Goal: Information Seeking & Learning: Learn about a topic

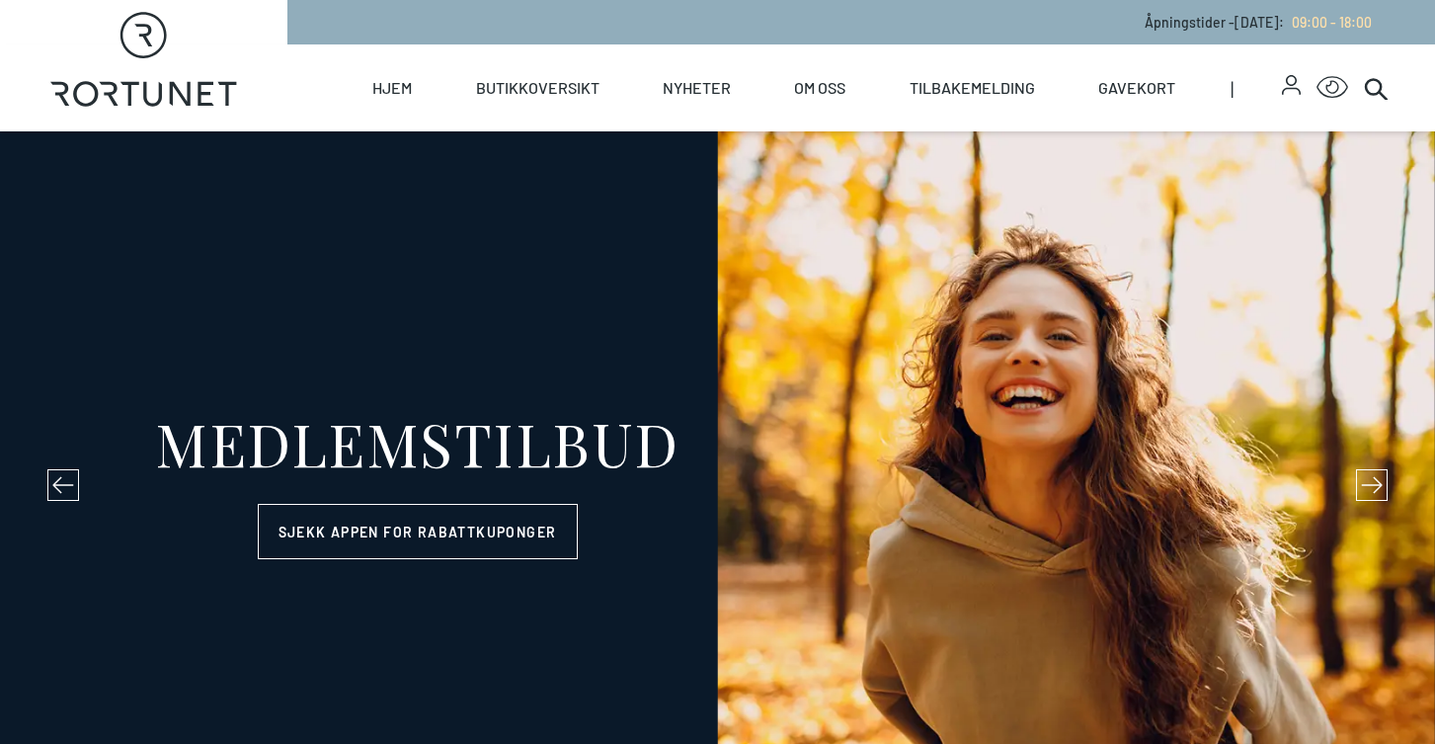
select select "NO"
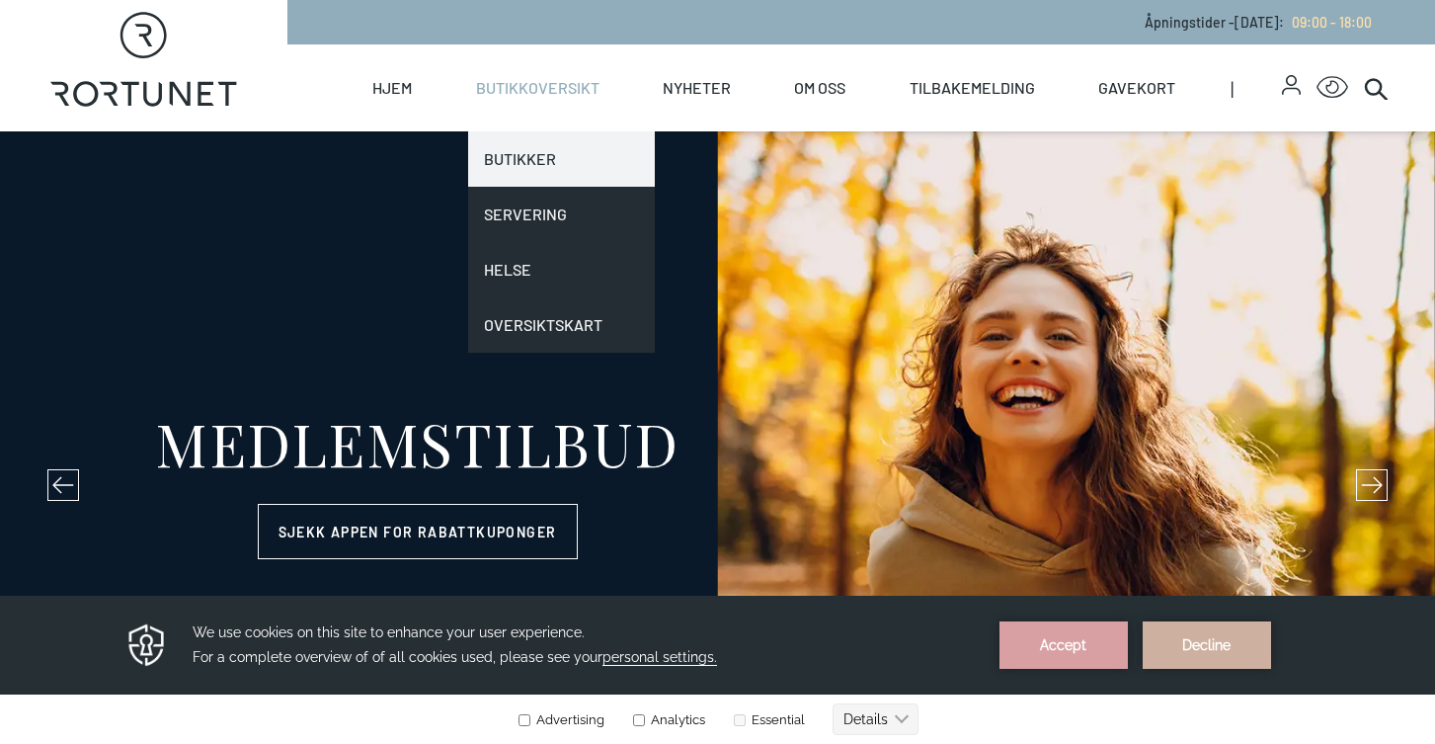
click at [519, 171] on link "Butikker" at bounding box center [561, 158] width 187 height 55
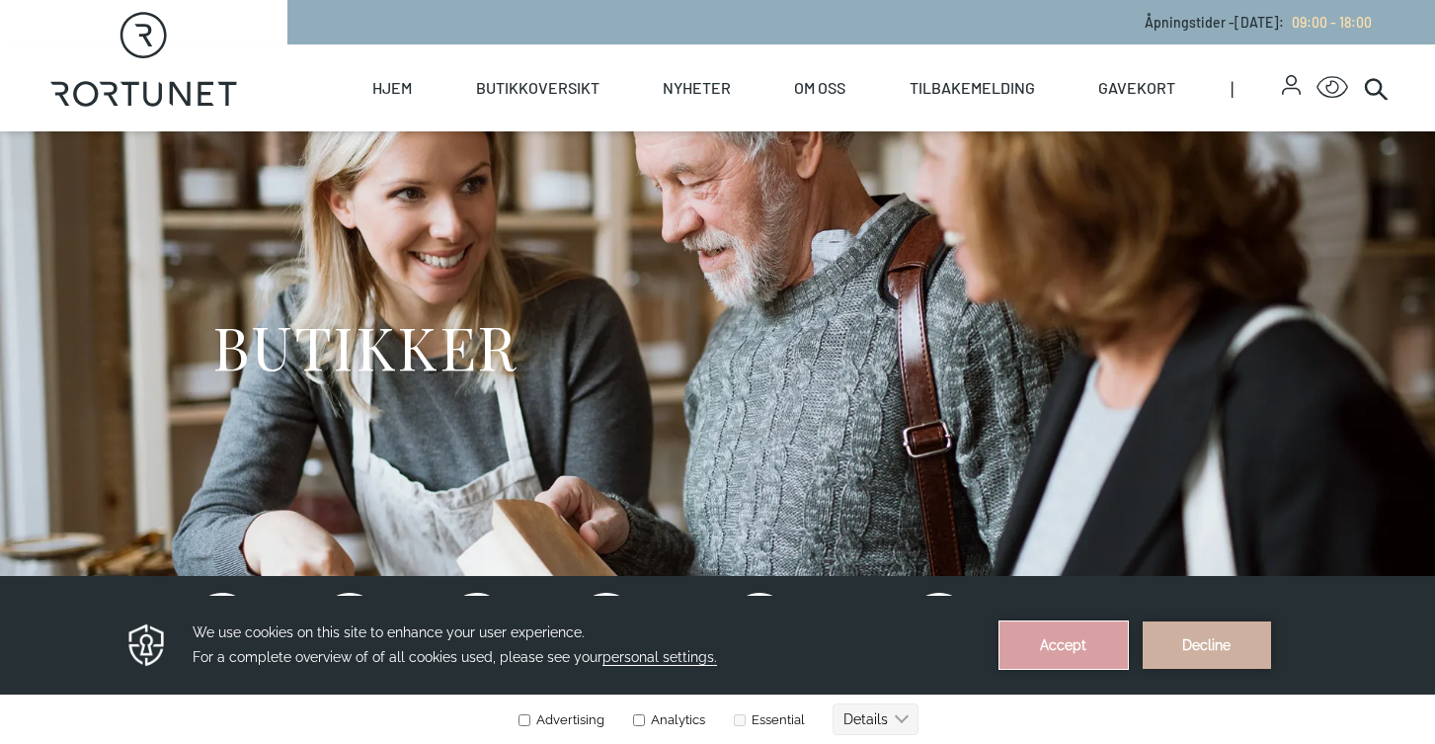
click at [1041, 665] on button "Accept" at bounding box center [1064, 644] width 128 height 47
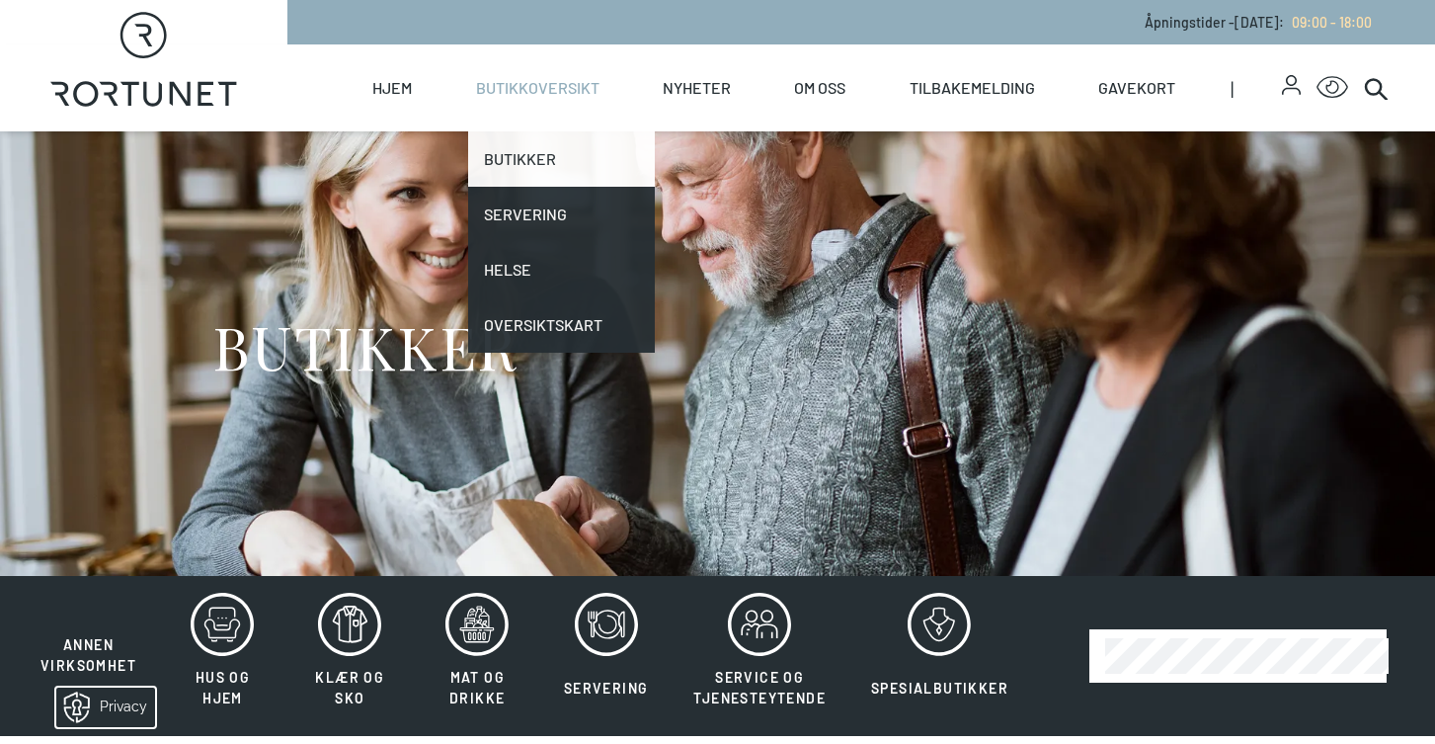
click at [512, 169] on link "Butikker" at bounding box center [561, 158] width 187 height 55
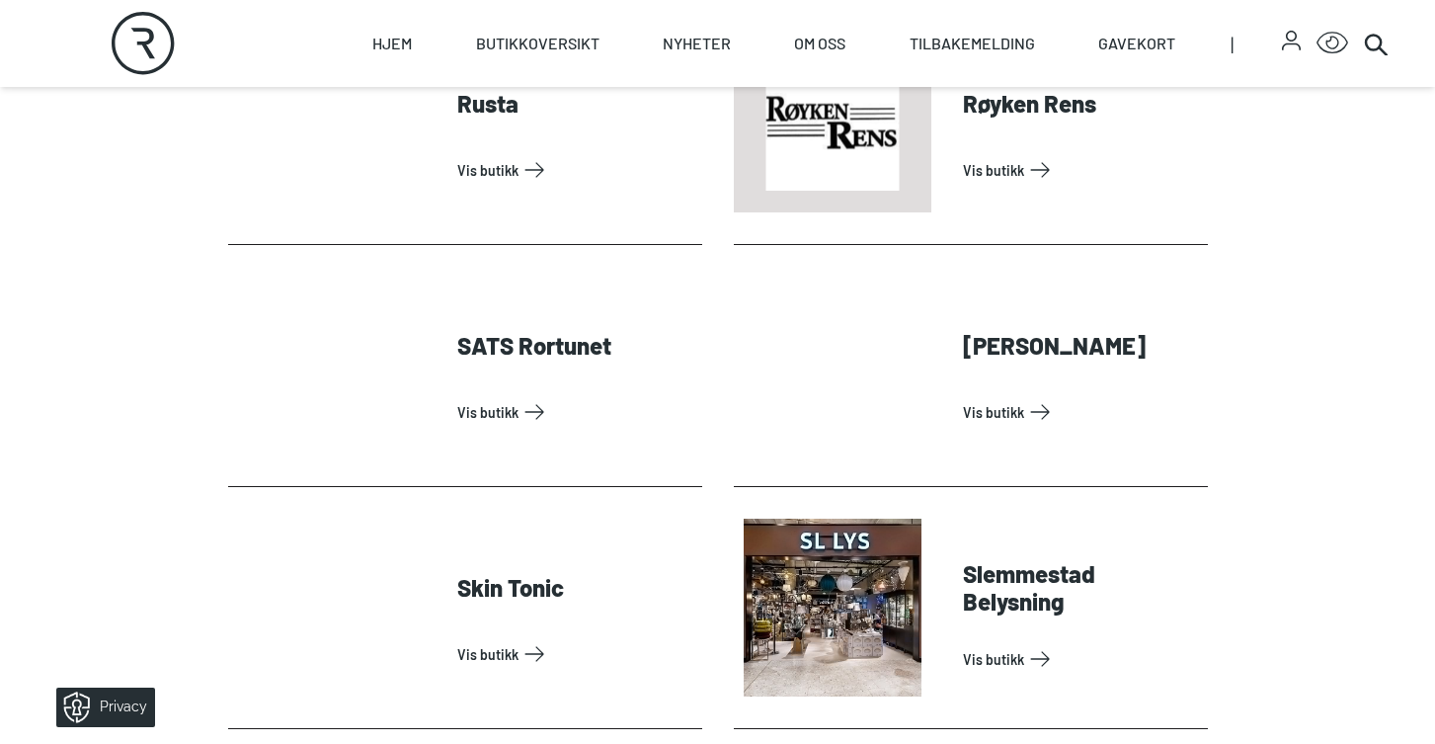
scroll to position [5047, 0]
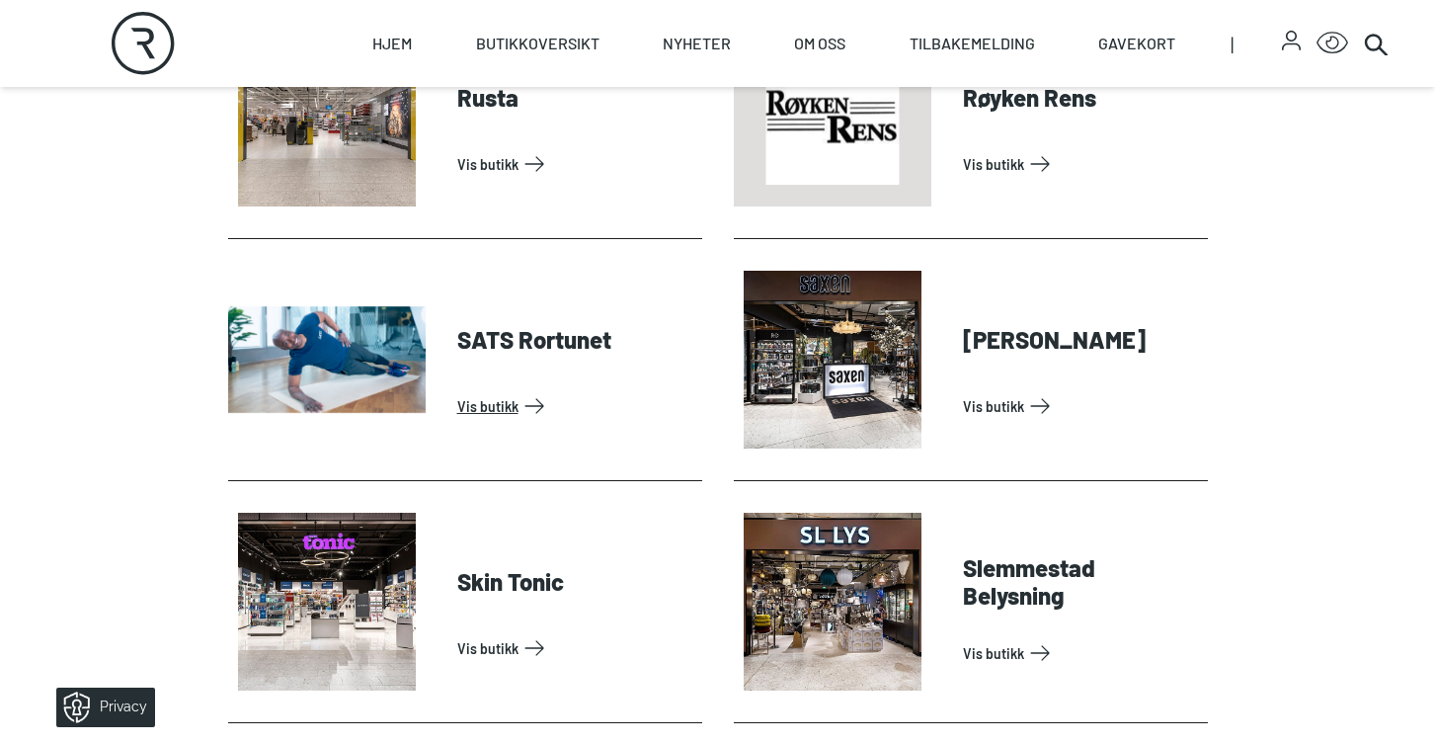
click at [503, 404] on link "Vis butikk" at bounding box center [575, 406] width 237 height 32
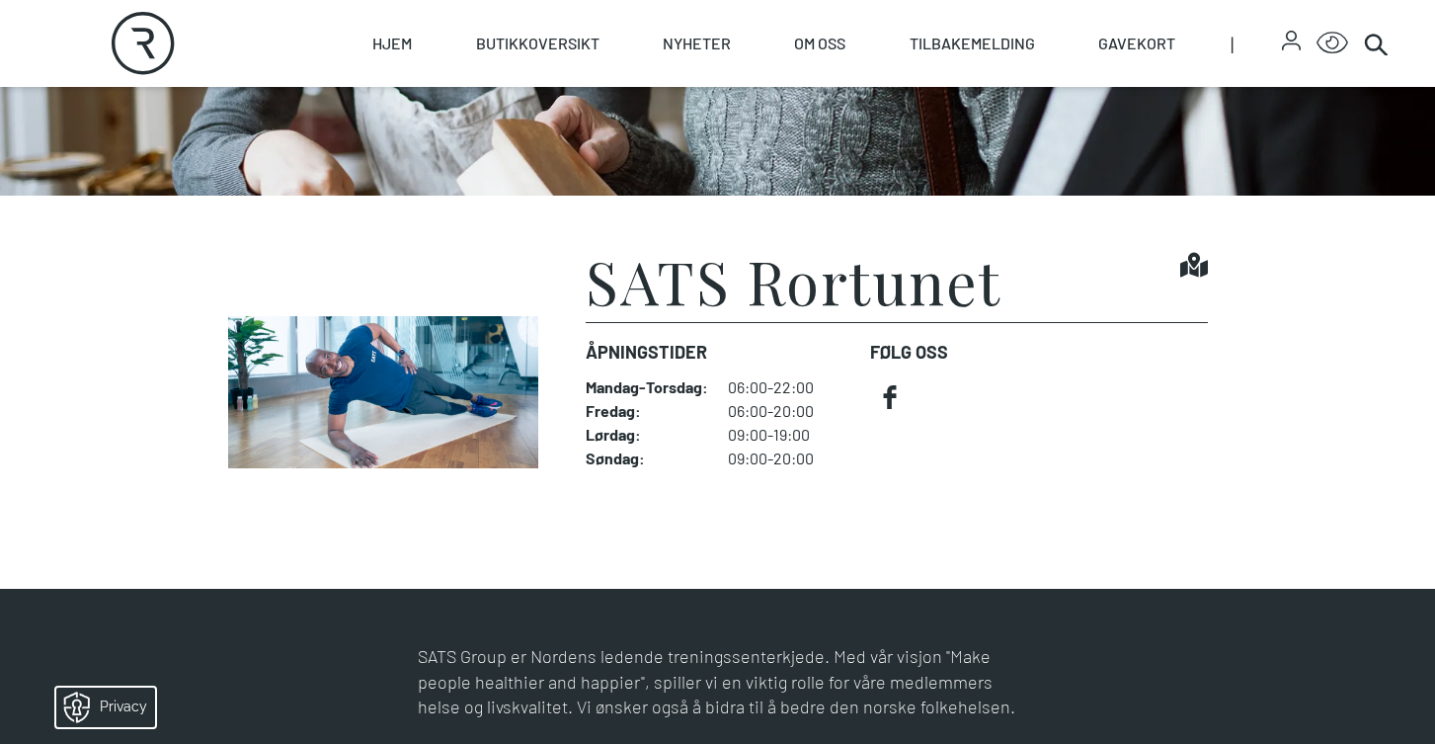
scroll to position [357, 0]
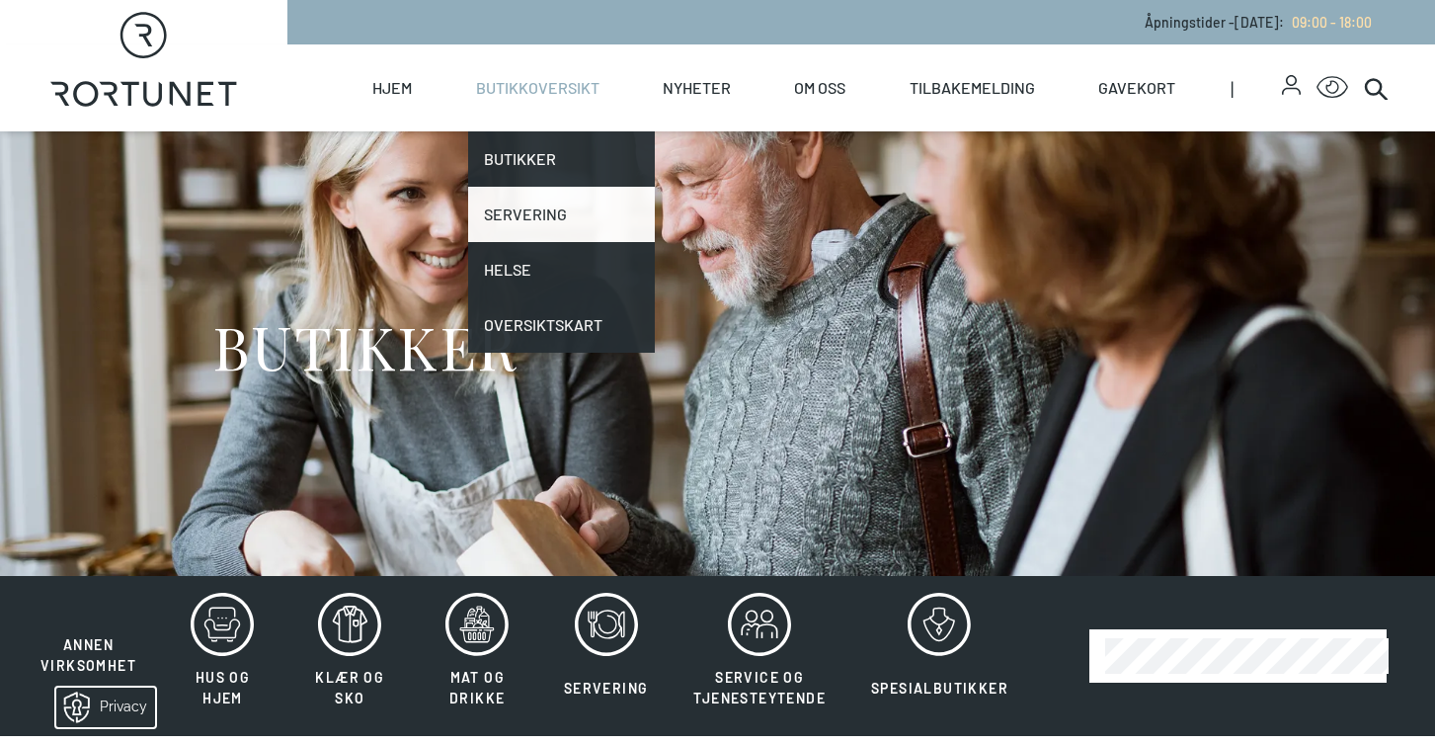
click at [500, 200] on link "Servering" at bounding box center [561, 214] width 187 height 55
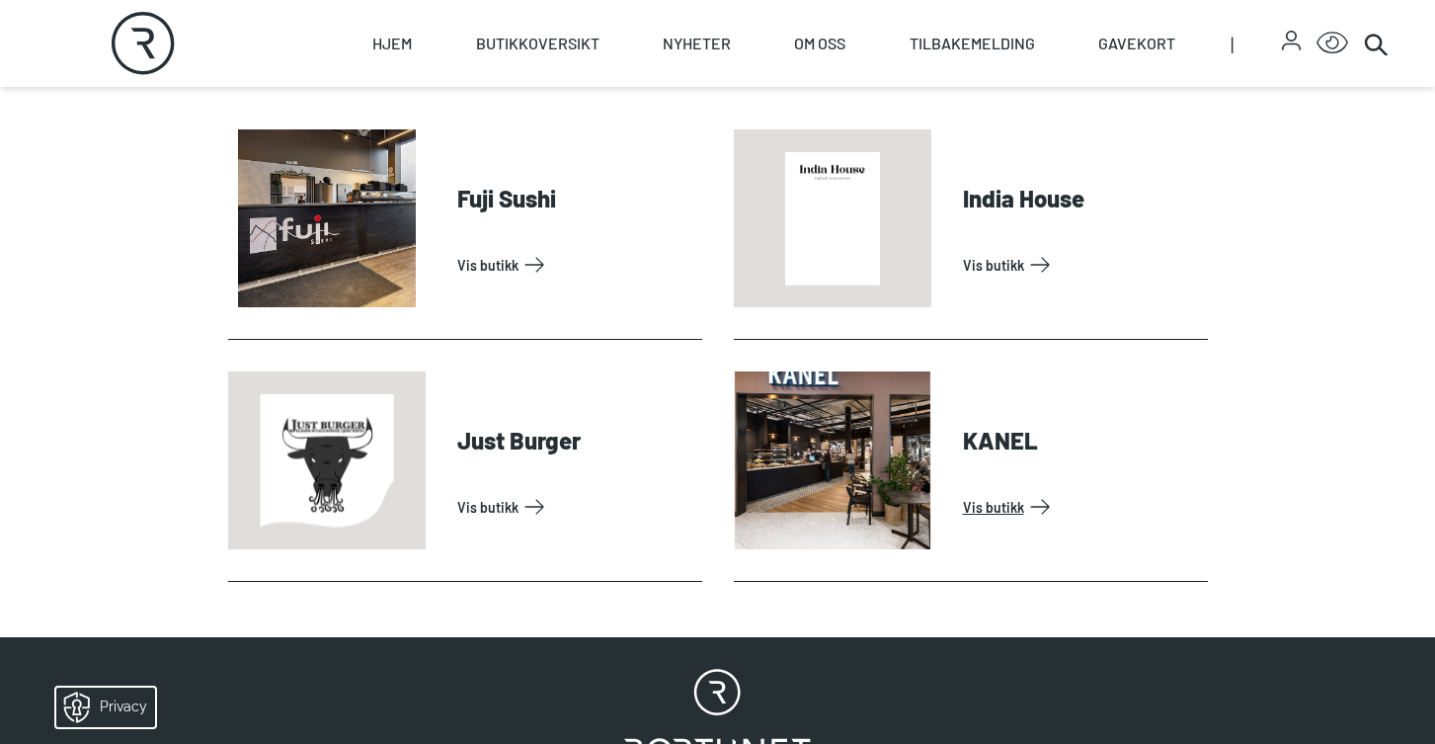
scroll to position [801, 0]
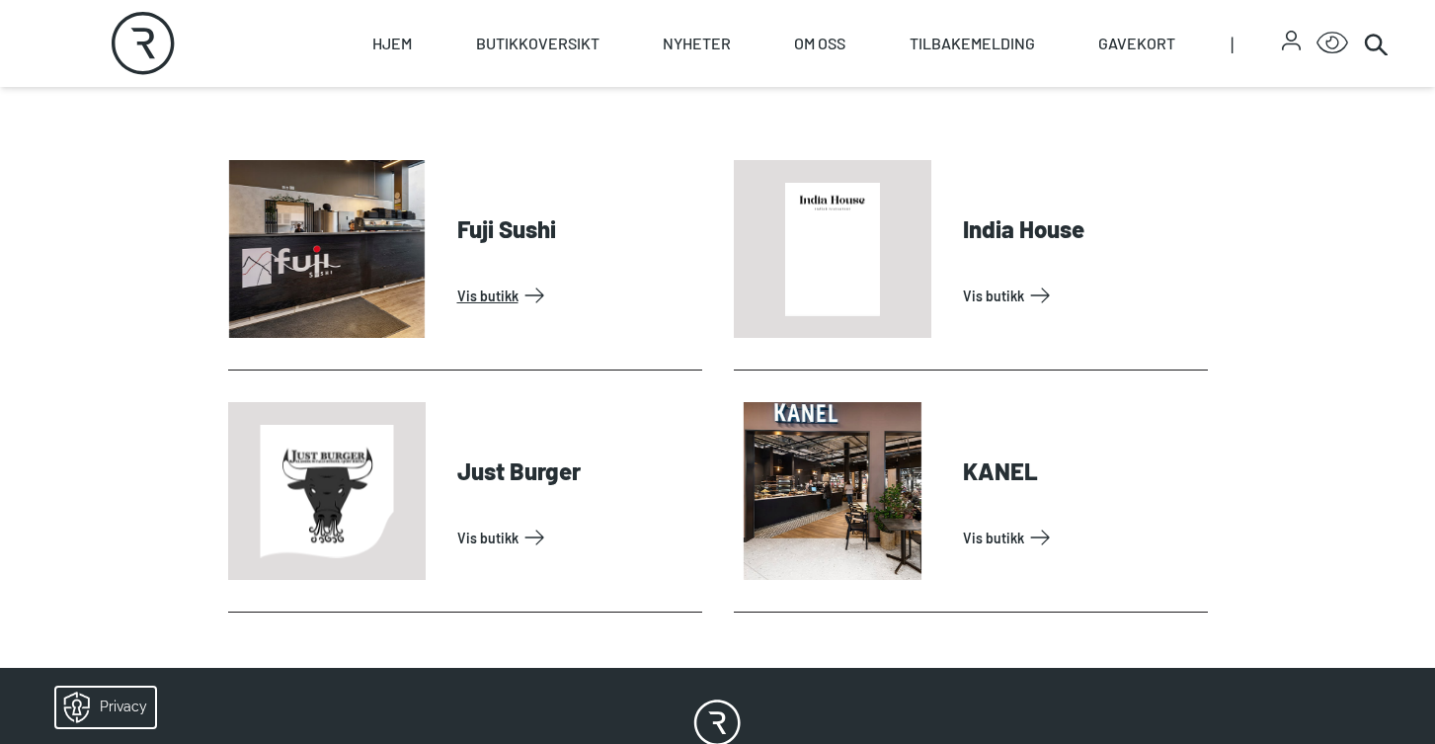
click at [501, 290] on link "Vis butikk" at bounding box center [575, 296] width 237 height 32
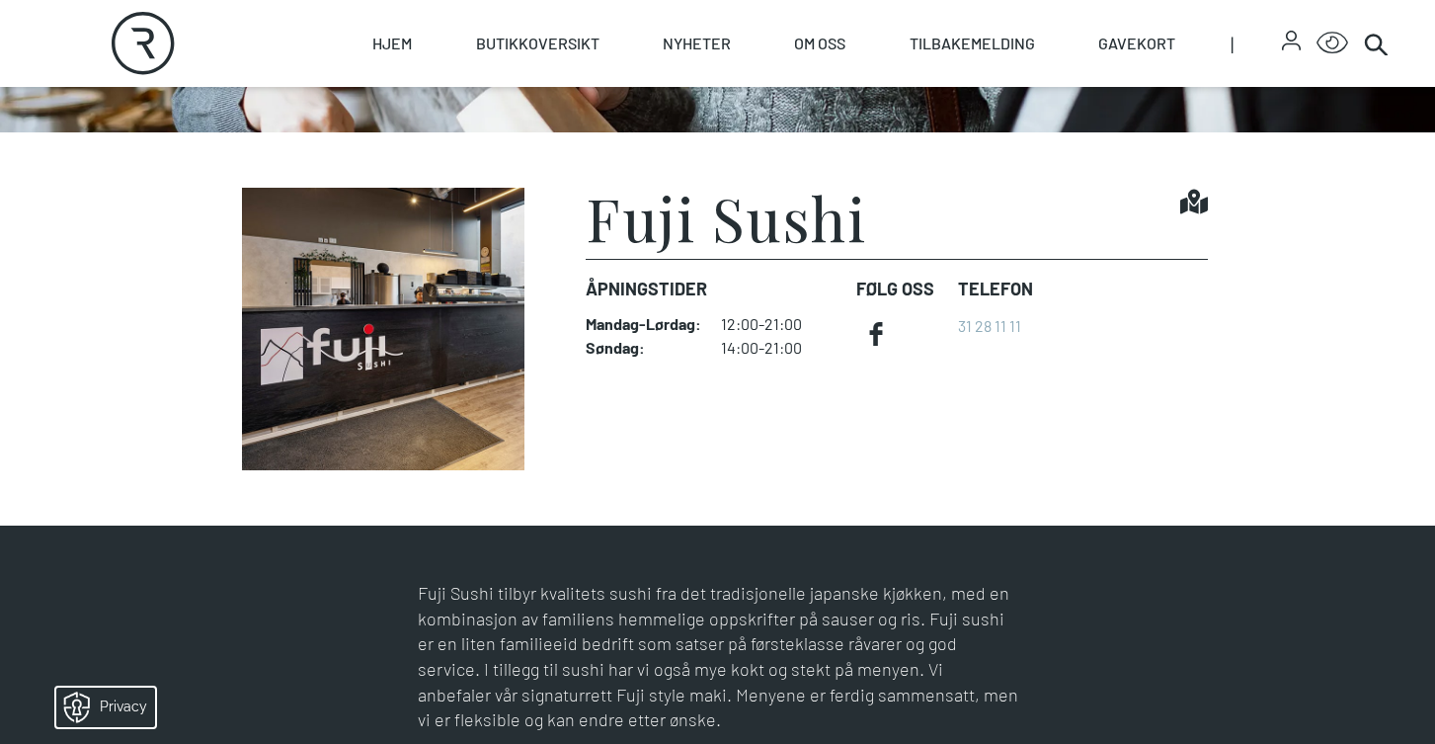
scroll to position [436, 0]
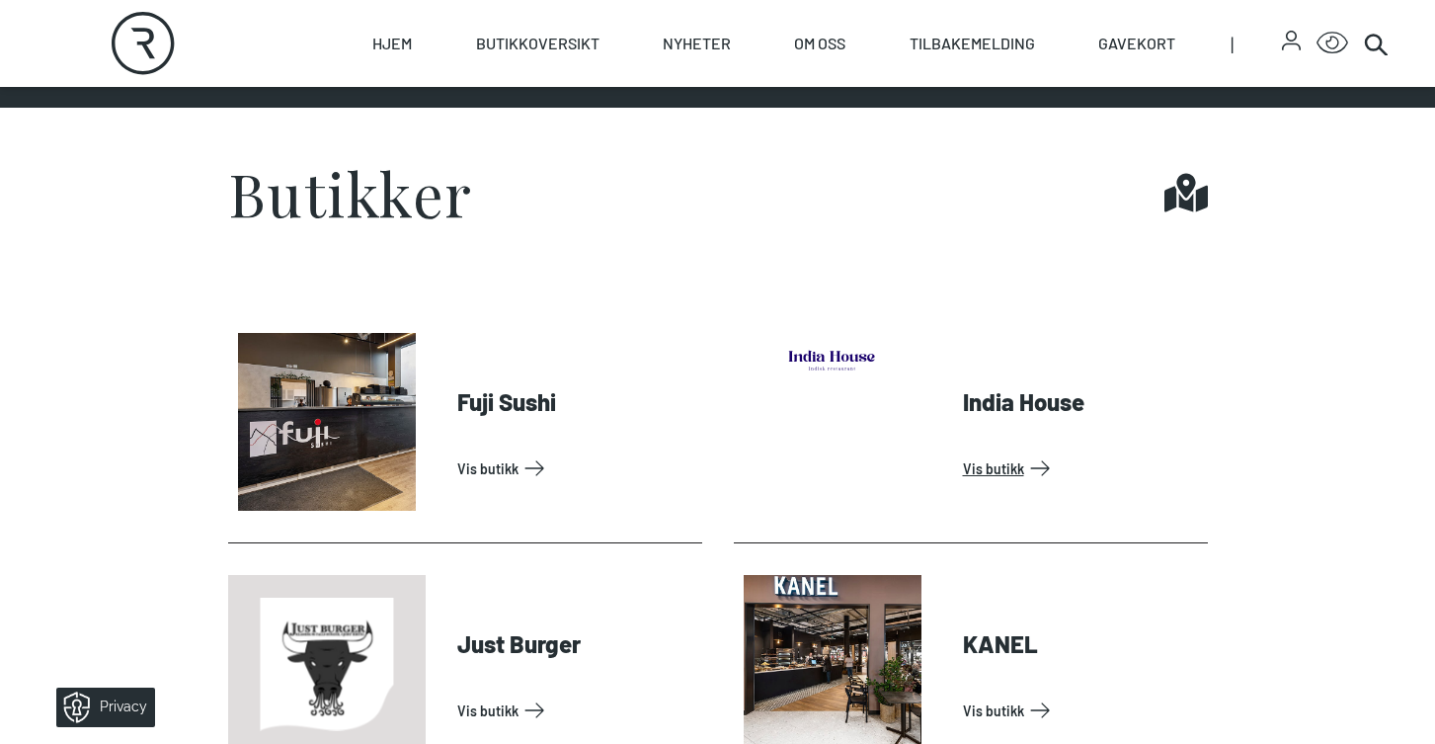
scroll to position [653, 0]
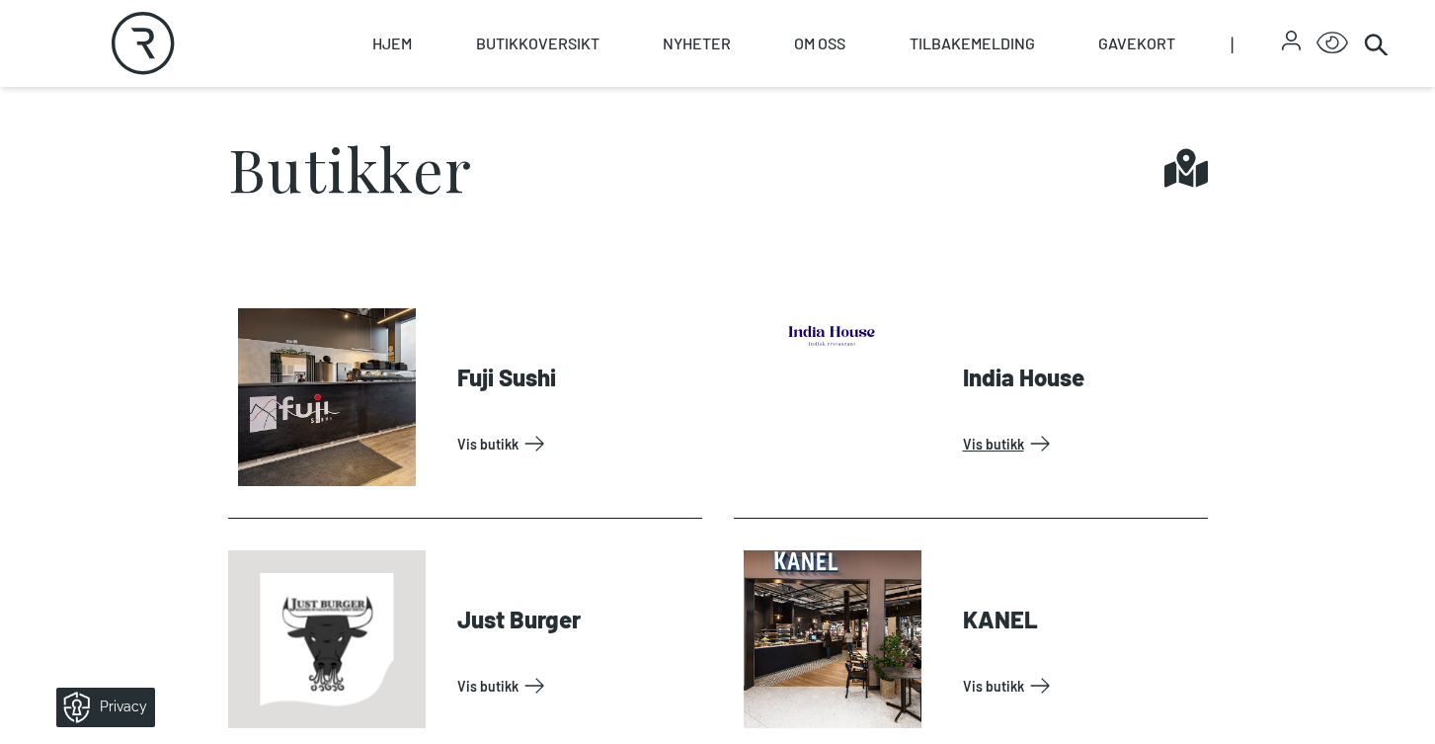
click at [1007, 456] on link "Vis butikk" at bounding box center [1081, 444] width 237 height 32
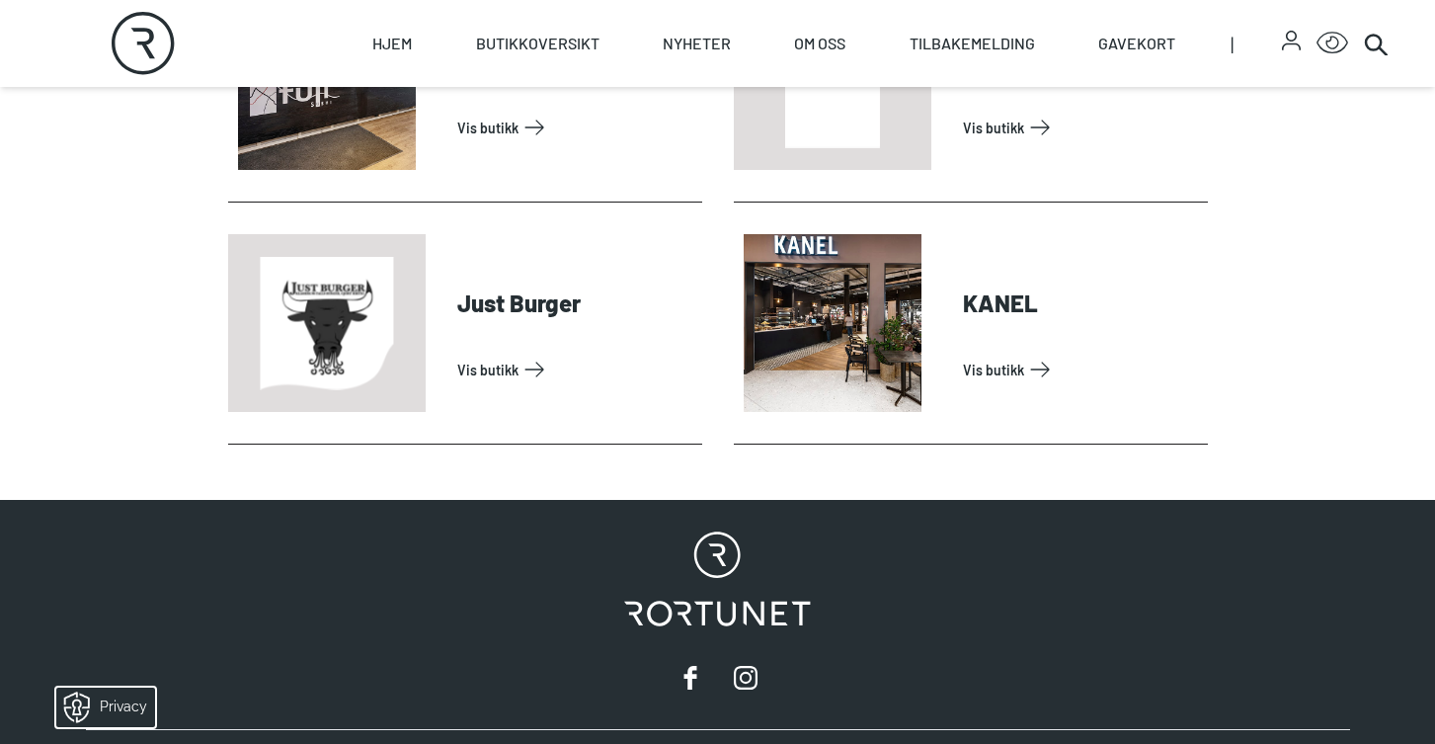
scroll to position [958, 0]
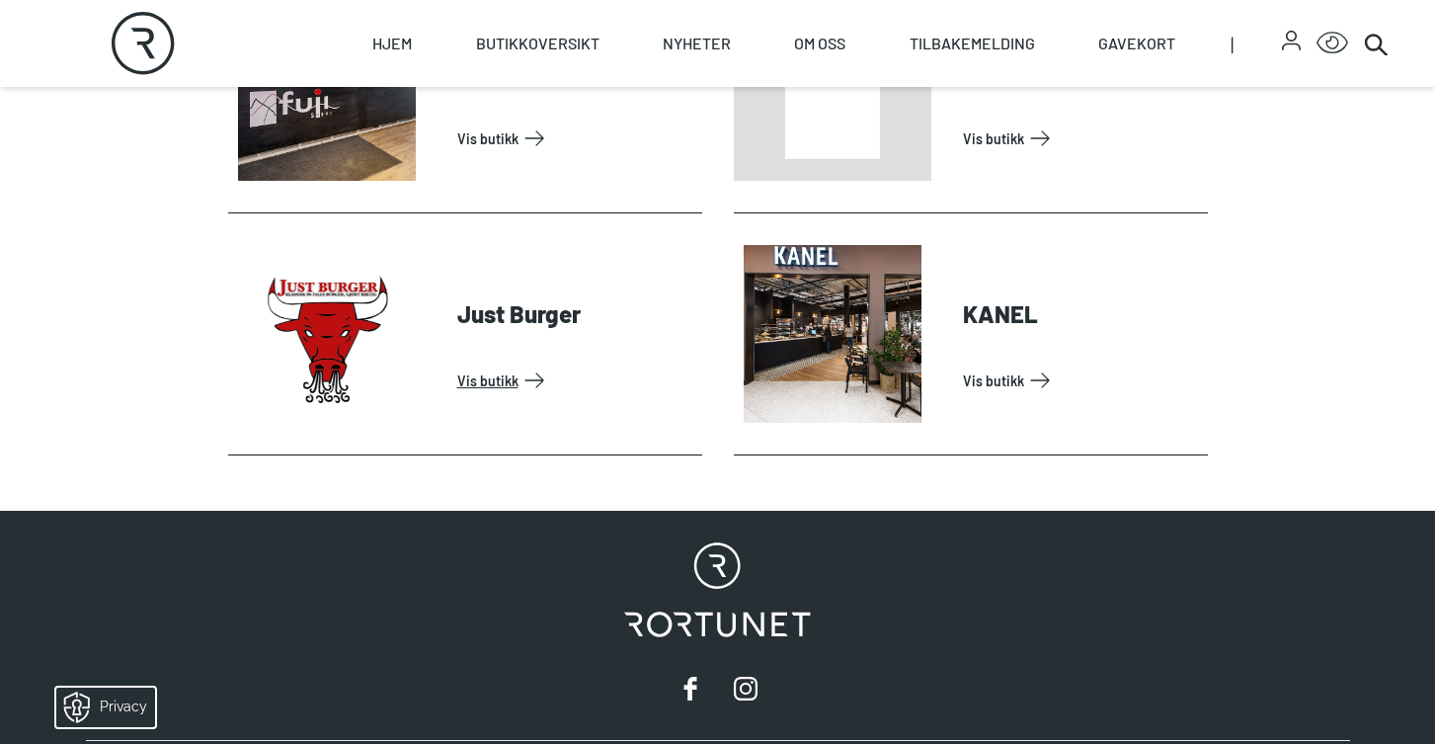
click at [520, 386] on link "Vis butikk" at bounding box center [575, 380] width 237 height 32
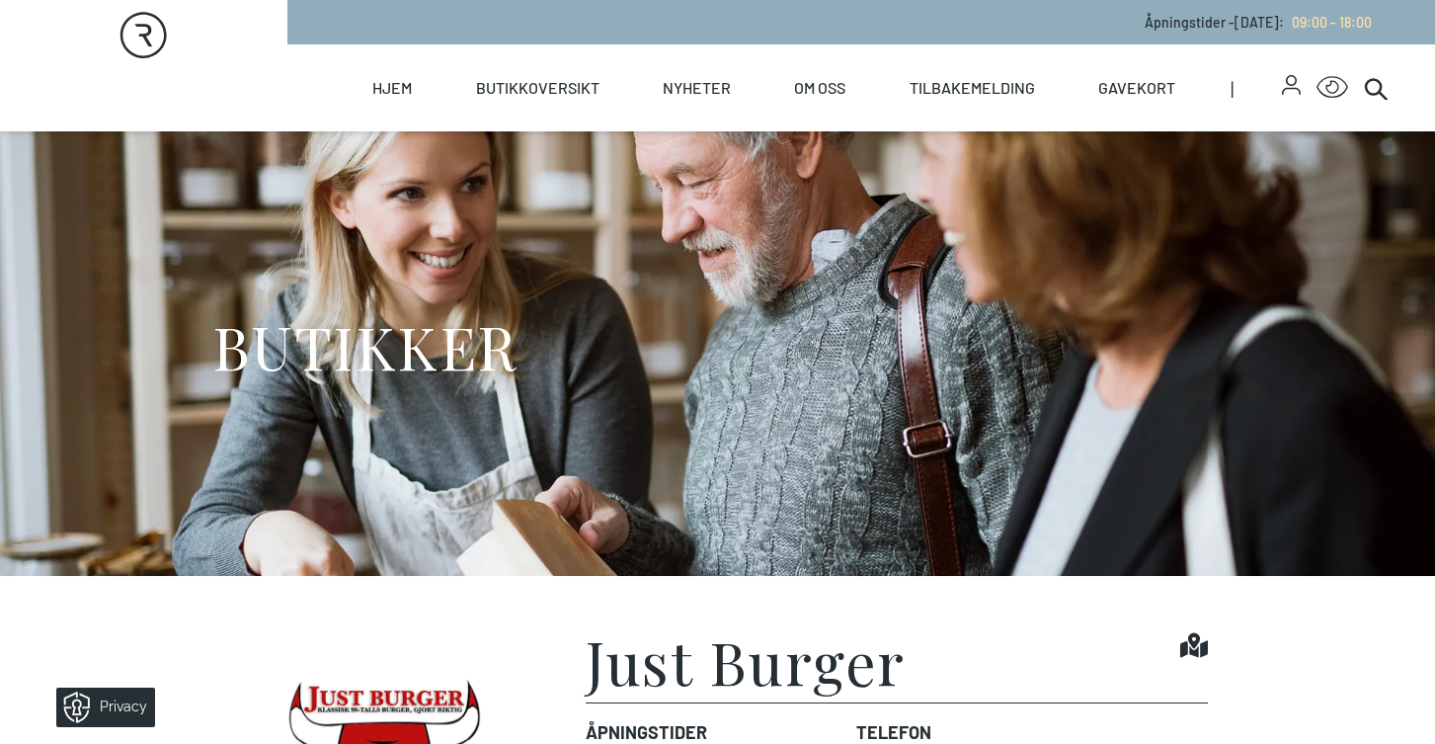
scroll to position [0, 1]
